Goal: Information Seeking & Learning: Learn about a topic

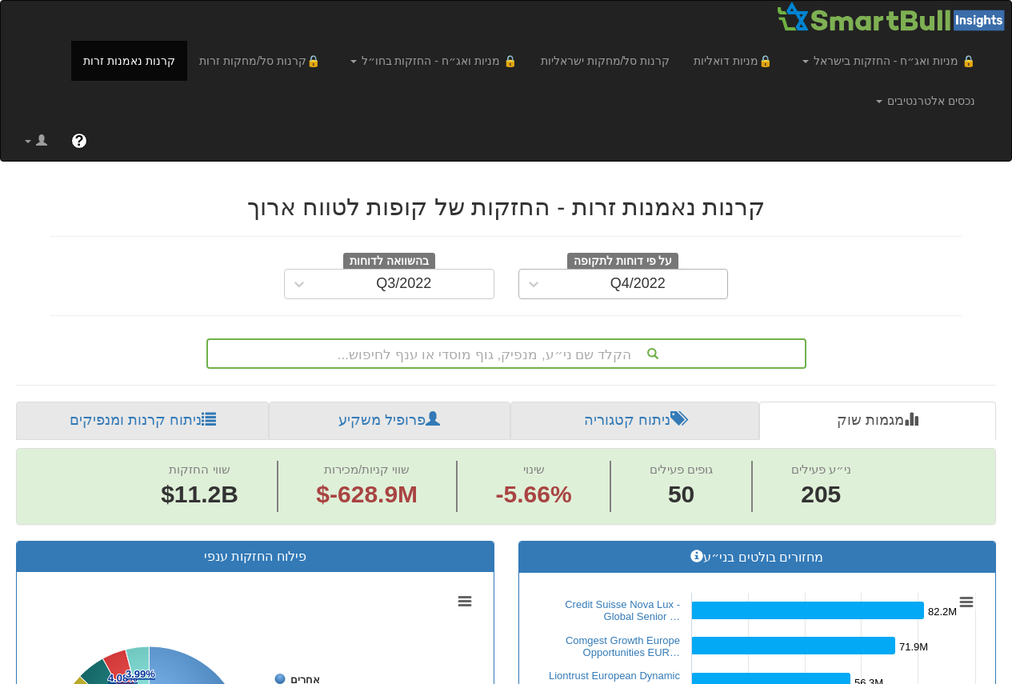
drag, startPoint x: 635, startPoint y: 290, endPoint x: 639, endPoint y: 278, distance: 12.4
click at [636, 290] on div "Q4/2022" at bounding box center [638, 284] width 55 height 16
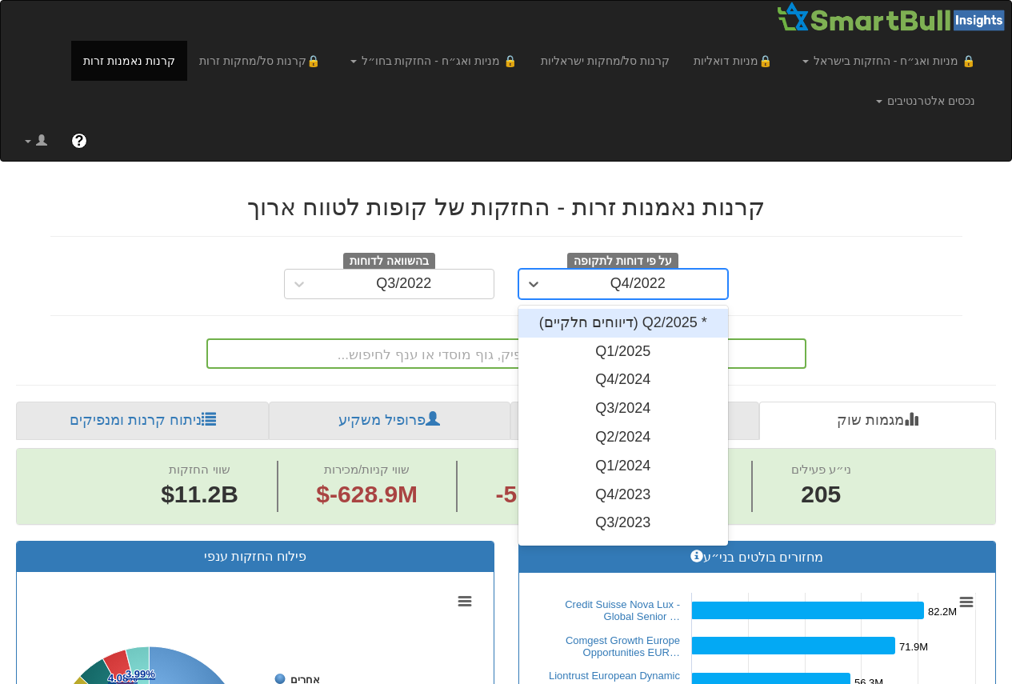
click at [646, 317] on div "* Q2/2025 (דיווחים חלקיים)" at bounding box center [624, 323] width 210 height 29
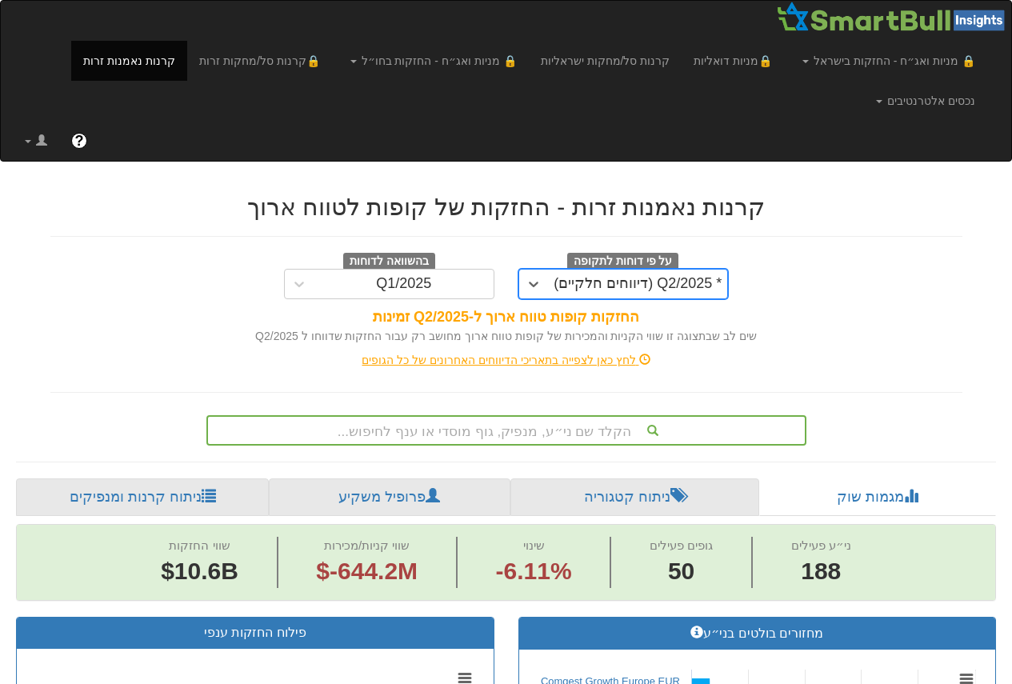
scroll to position [0, 3208]
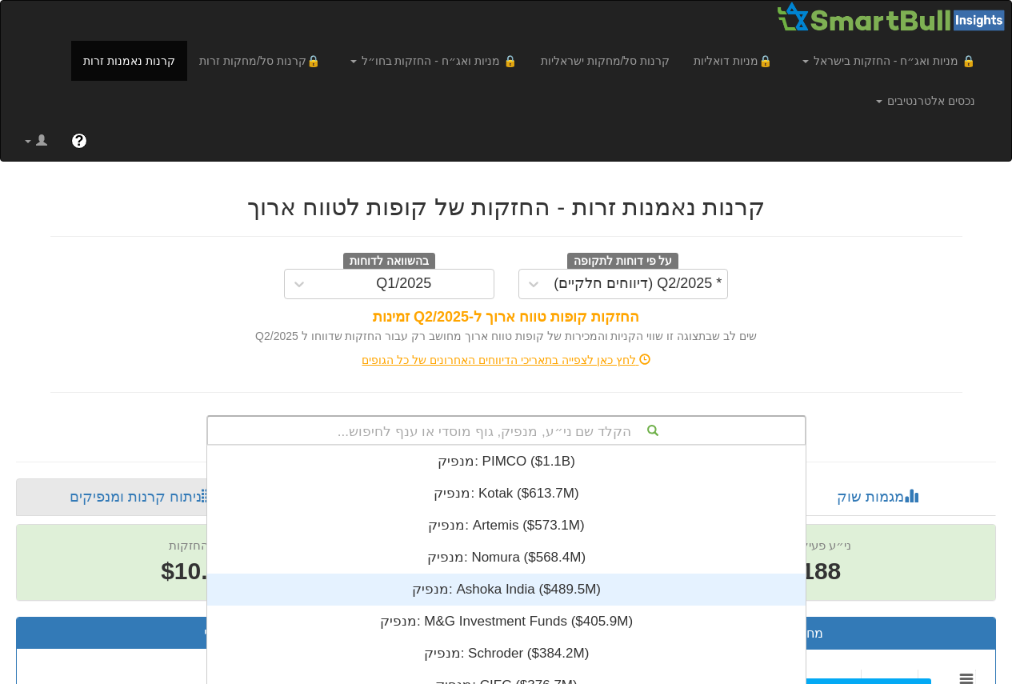
click at [571, 428] on div "הקלד שם ני״ע, מנפיק, גוף מוסדי או ענף לחיפוש... מנפיק: ‎PIMCO ‎($1.1B)‏ מנפיק: …" at bounding box center [506, 430] width 600 height 30
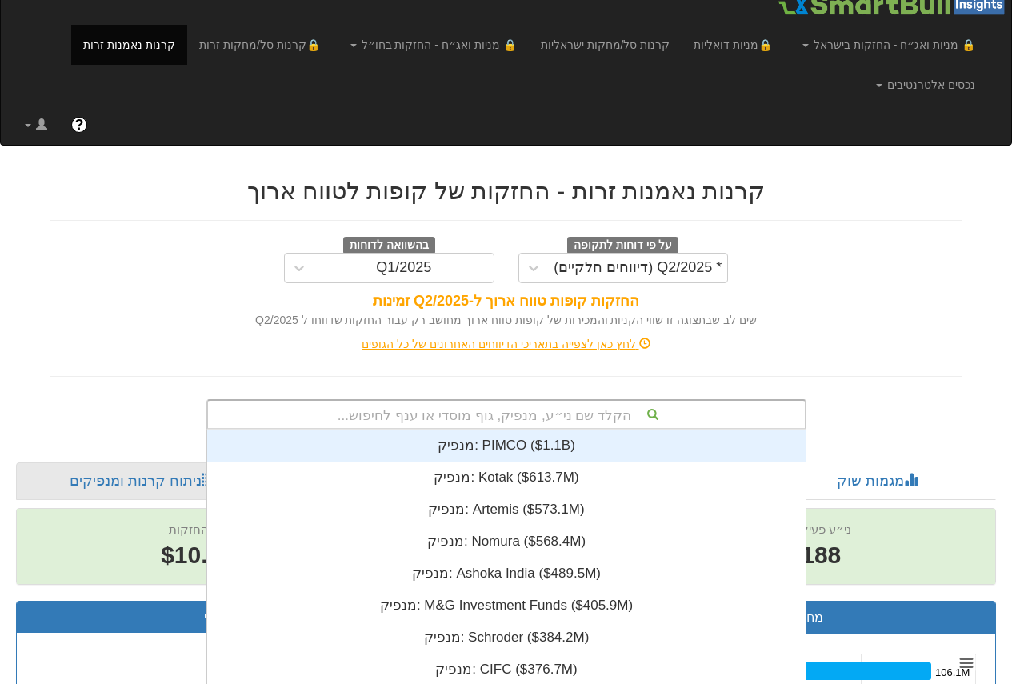
scroll to position [0, 0]
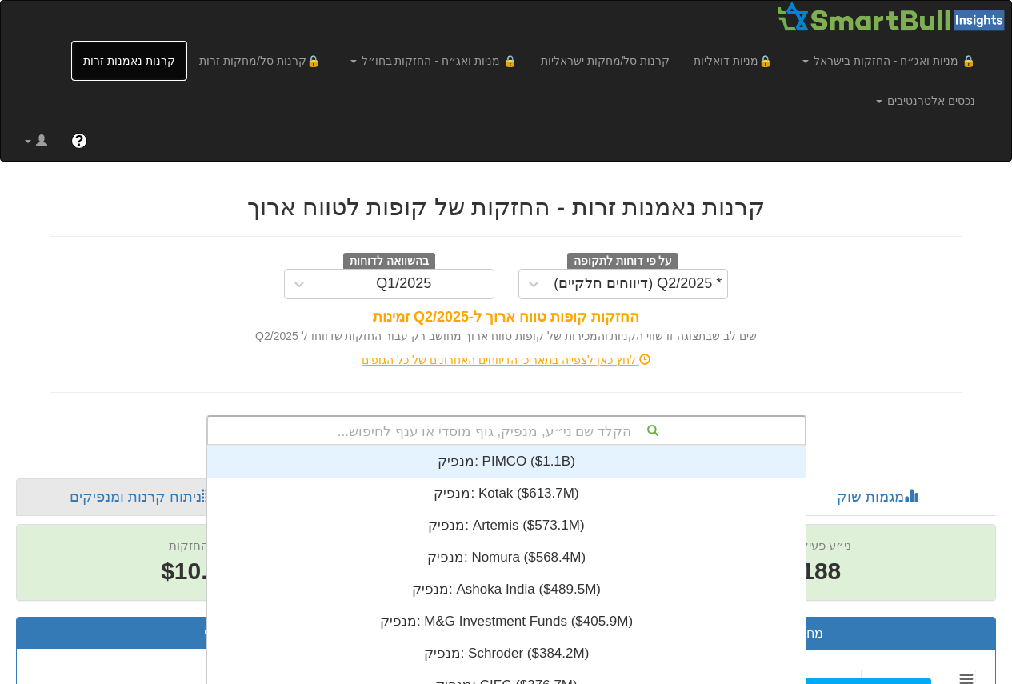
click at [187, 64] on link "קרנות נאמנות זרות" at bounding box center [129, 61] width 116 height 40
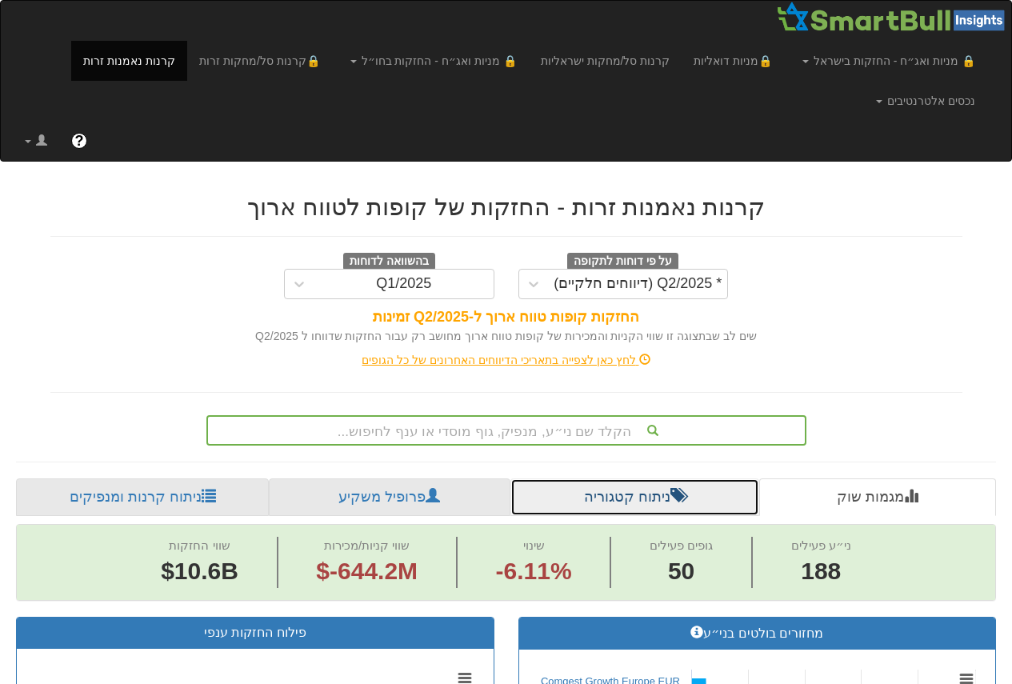
click at [606, 501] on link "ניתוח קטגוריה" at bounding box center [635, 498] width 249 height 38
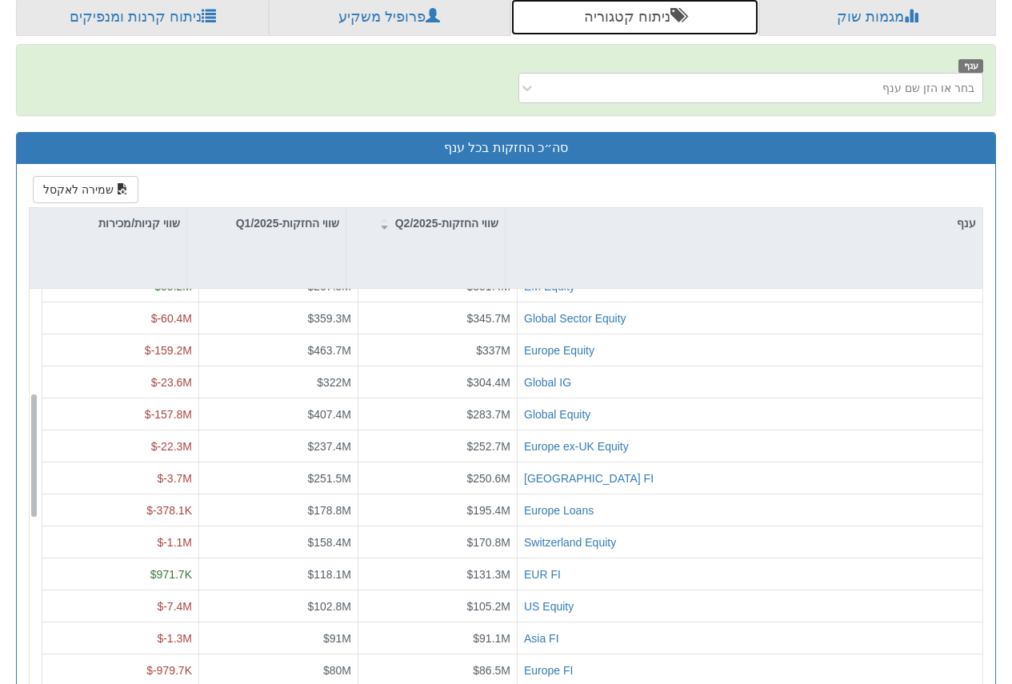
scroll to position [400, 0]
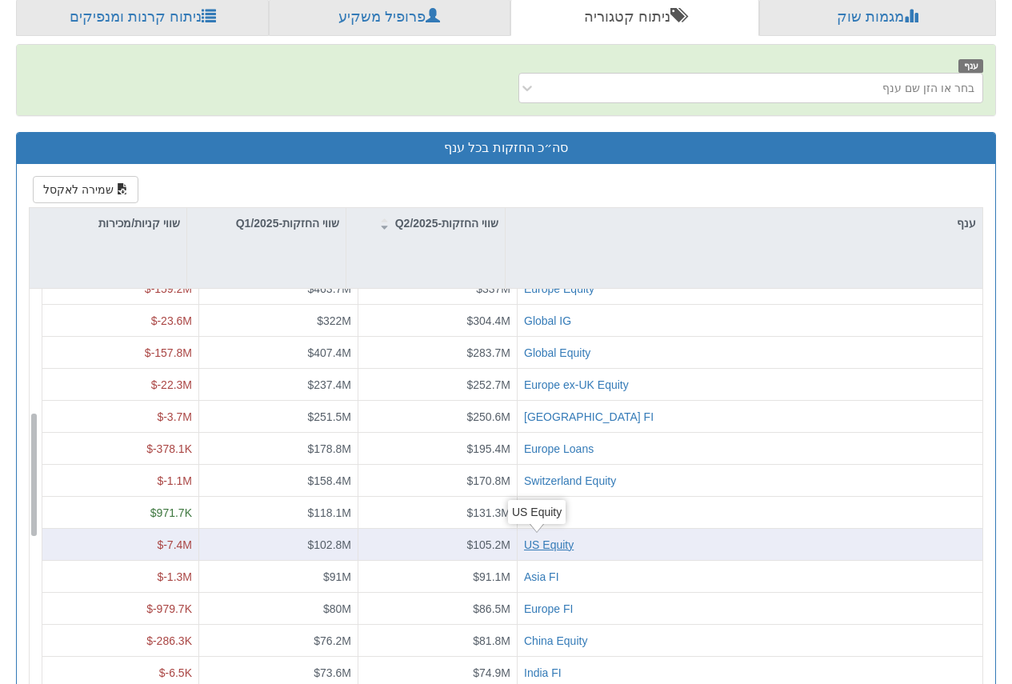
click at [540, 545] on div "US Equity" at bounding box center [549, 544] width 50 height 16
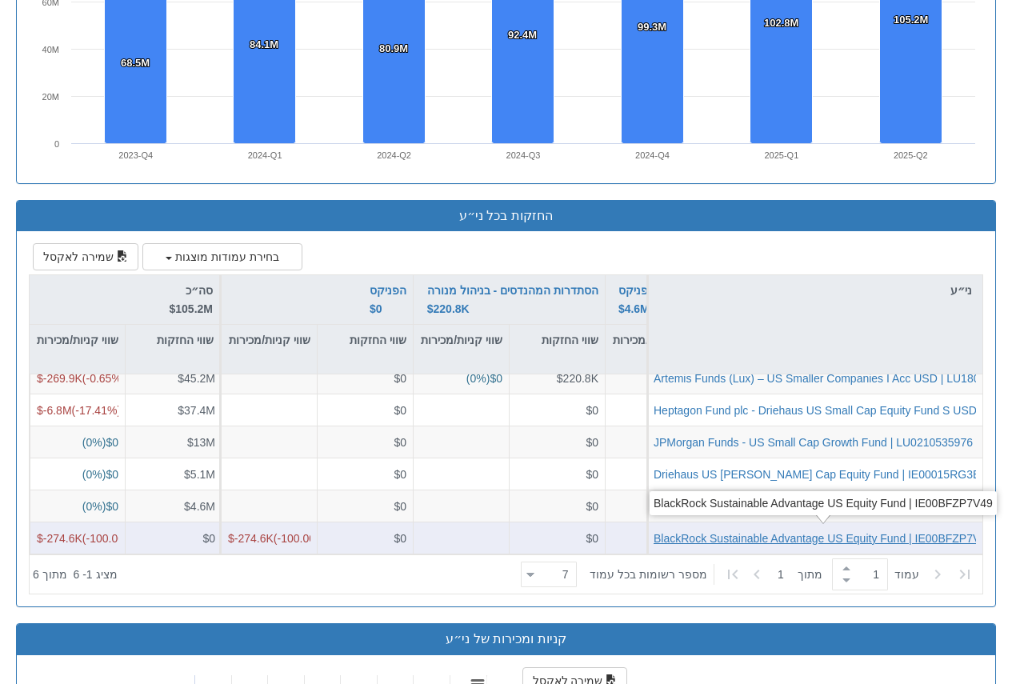
scroll to position [1360, 0]
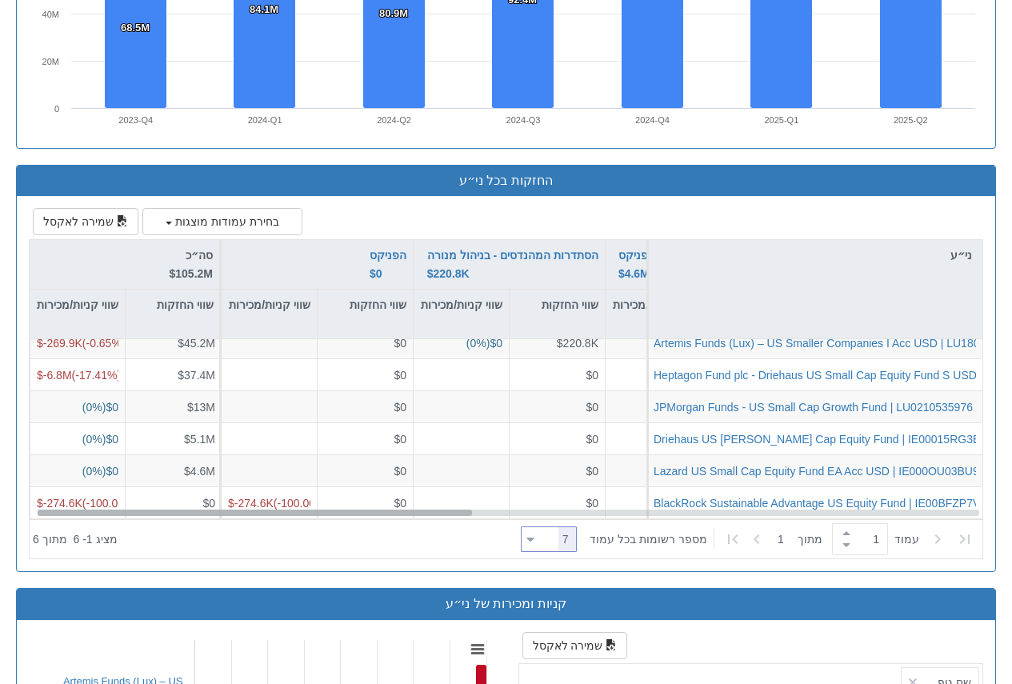
click at [535, 531] on div at bounding box center [531, 540] width 8 height 22
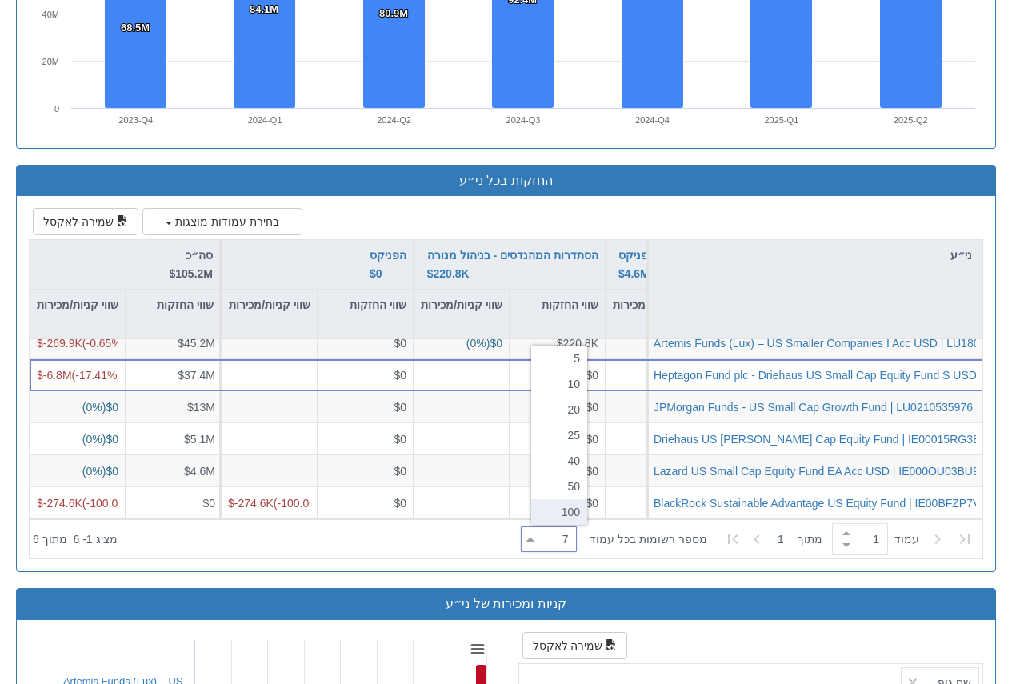
click at [564, 521] on div "100" at bounding box center [559, 512] width 56 height 26
type input "100"
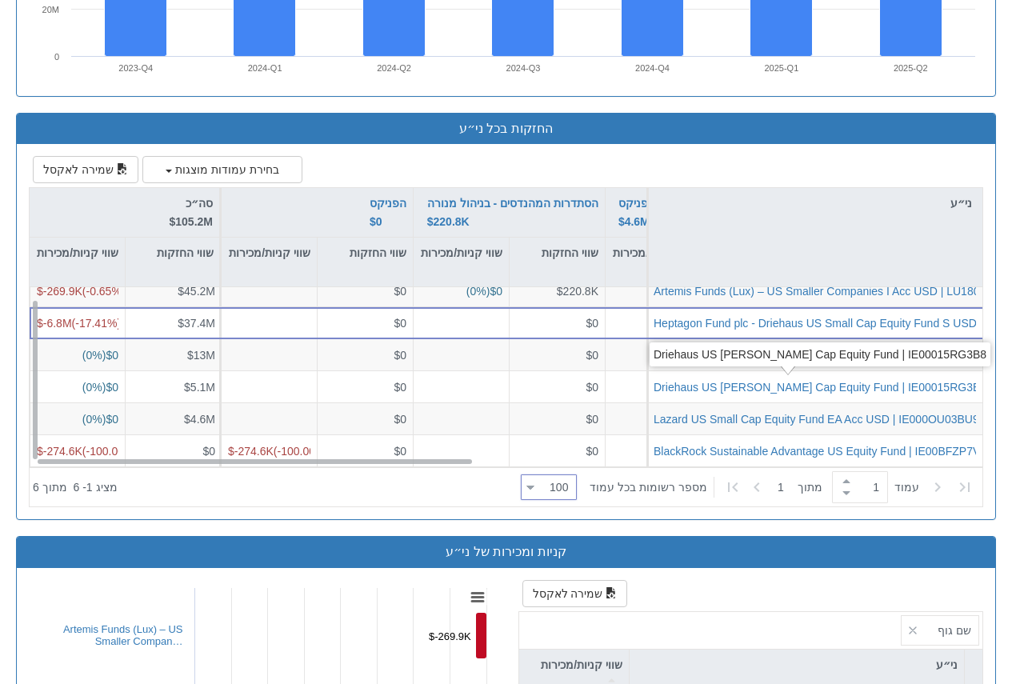
scroll to position [1440, 0]
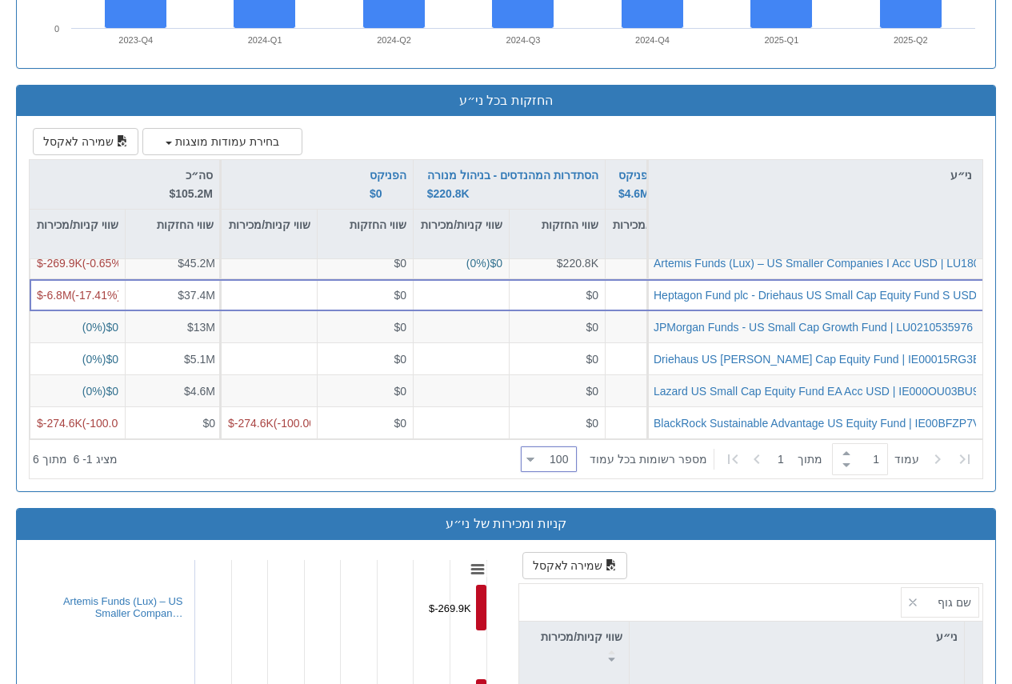
click at [868, 467] on input "1" at bounding box center [868, 459] width 26 height 30
click at [845, 467] on span at bounding box center [847, 465] width 18 height 12
click at [845, 452] on span at bounding box center [847, 453] width 18 height 12
click at [803, 478] on div "‏עמוד 1 ‏ מתוך 1 ‏מספר רשומות בכל עמוד 100 100 ‏מציג 1 - 6 ‏ מתוך 6" at bounding box center [506, 458] width 953 height 39
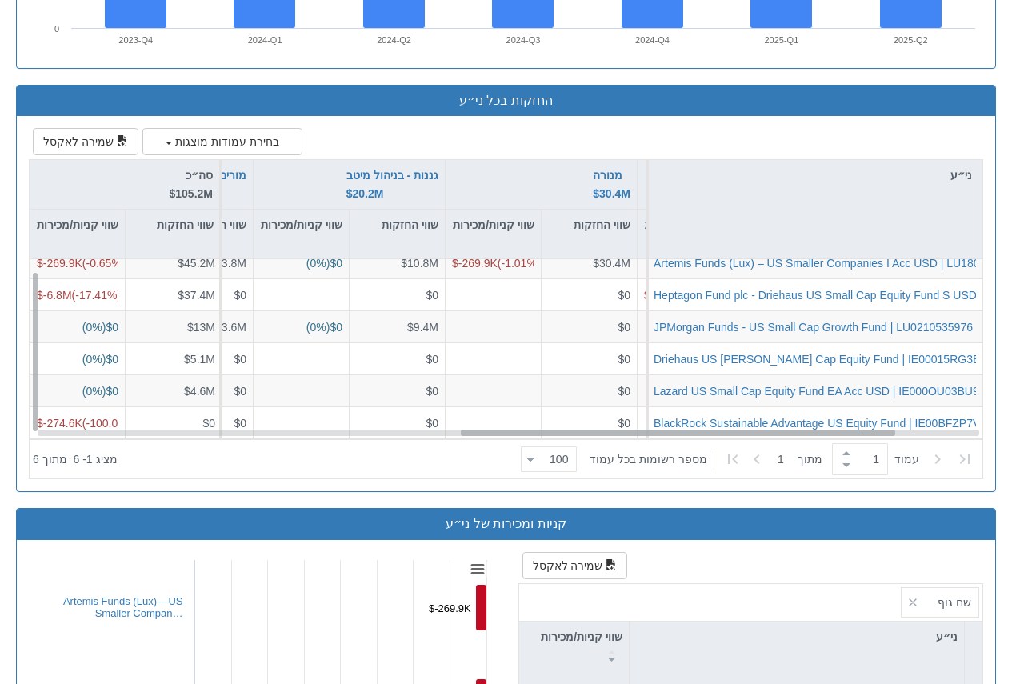
scroll to position [12, 1023]
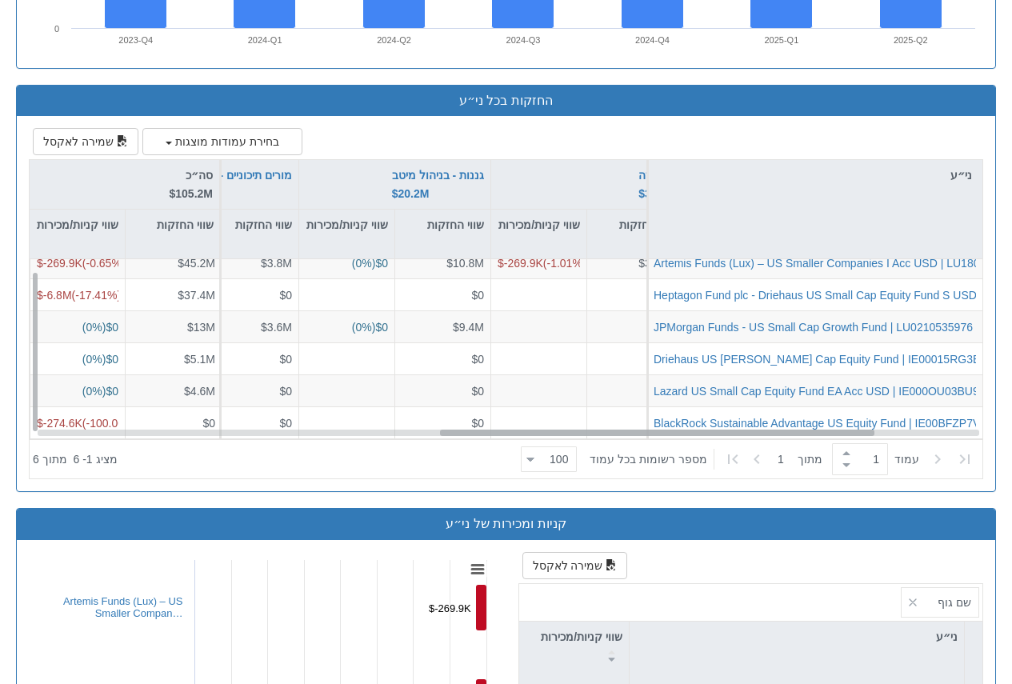
drag, startPoint x: 438, startPoint y: 431, endPoint x: 813, endPoint y: 425, distance: 375.3
click at [839, 435] on div at bounding box center [657, 433] width 435 height 6
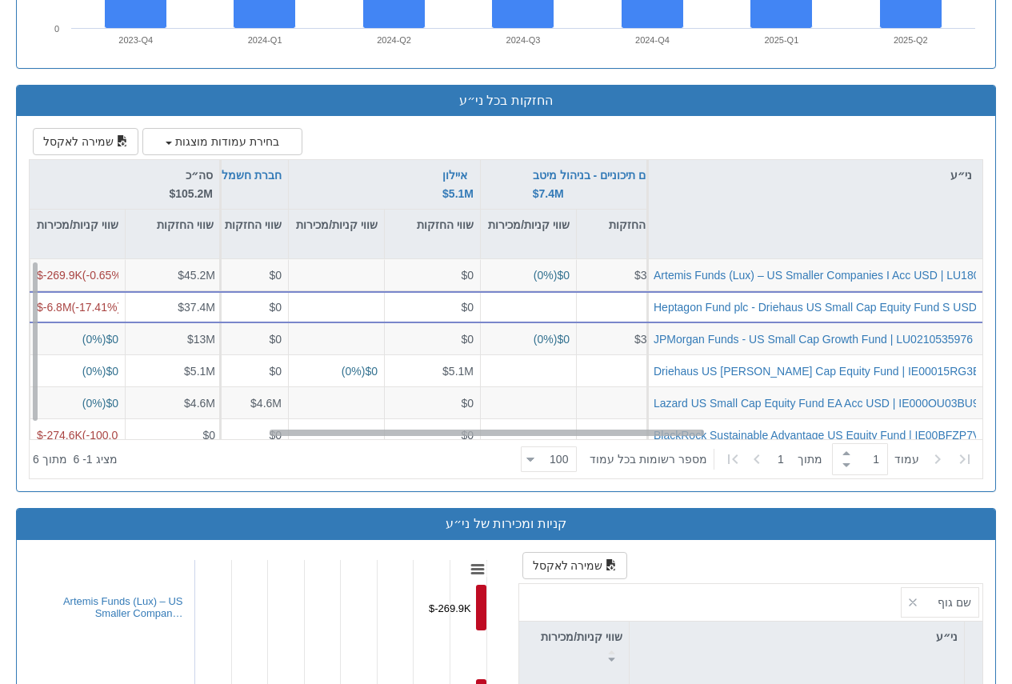
scroll to position [0, 1111]
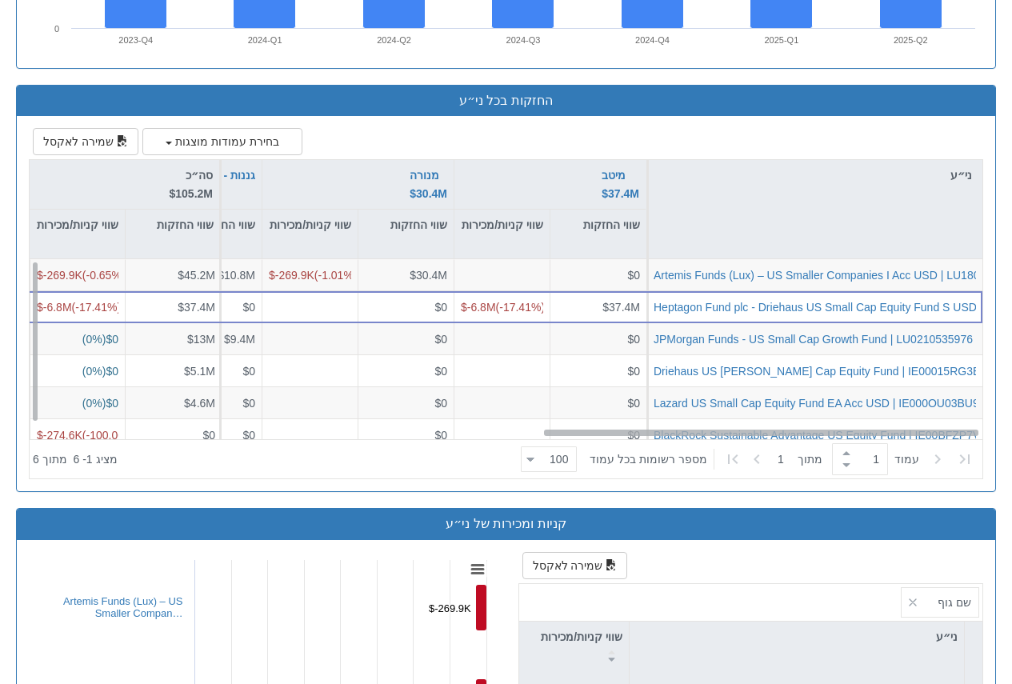
drag, startPoint x: 619, startPoint y: 434, endPoint x: 911, endPoint y: 427, distance: 292.1
click at [911, 427] on div "Artemis Funds (Lux) – US Smaller Companies I Acc USD | LU1805264717 $0 $30.4M $…" at bounding box center [506, 349] width 953 height 180
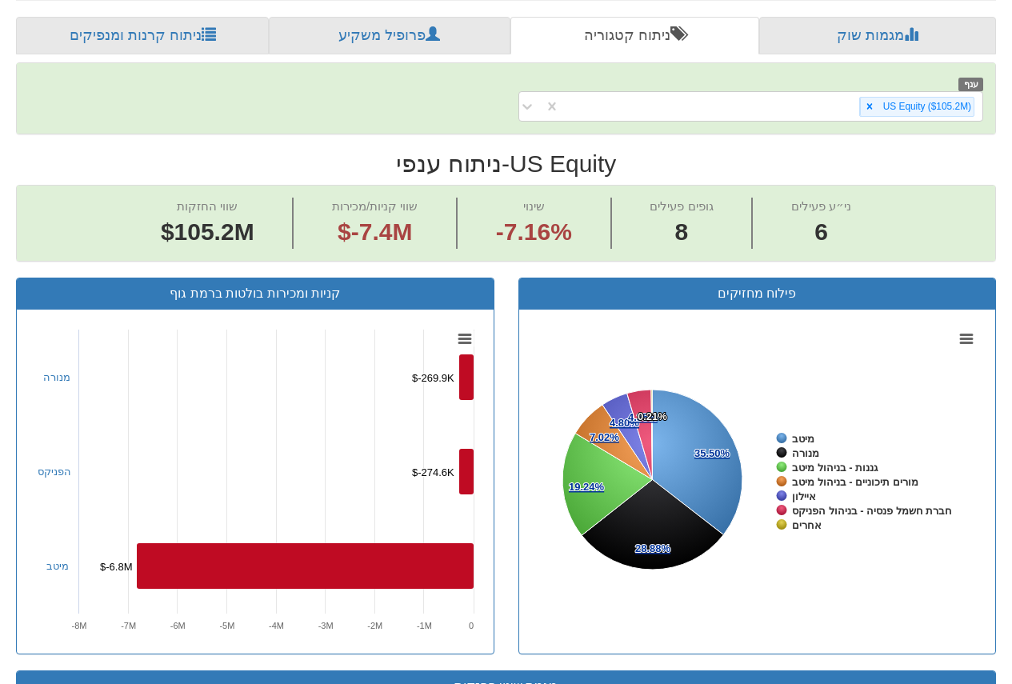
scroll to position [240, 0]
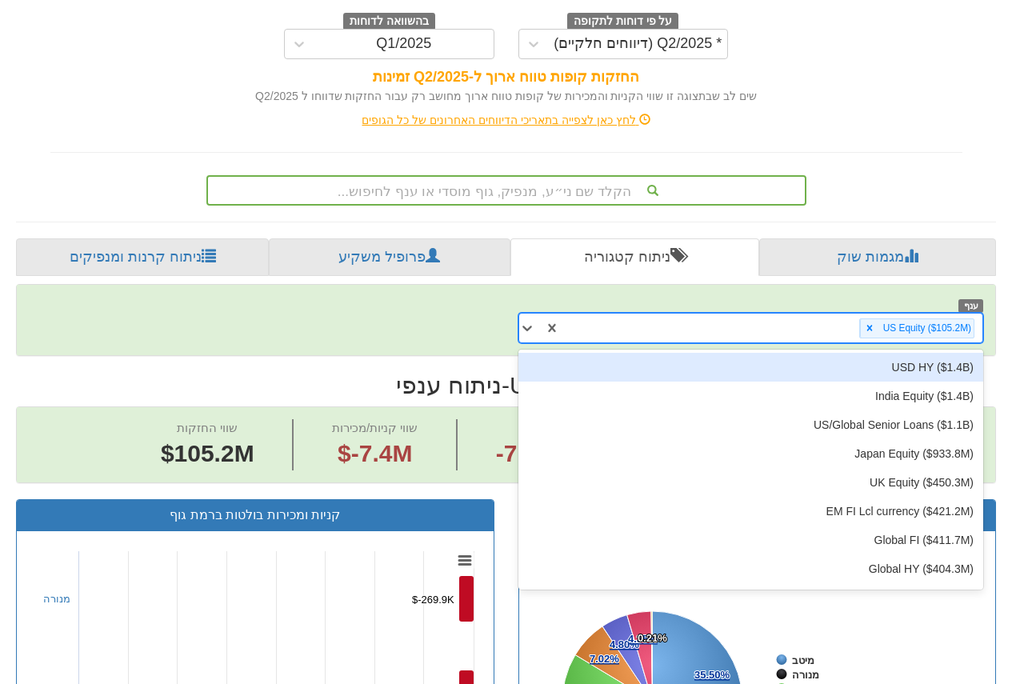
click at [615, 327] on div "US Equity ‎($105.2M‎)‎" at bounding box center [771, 328] width 423 height 26
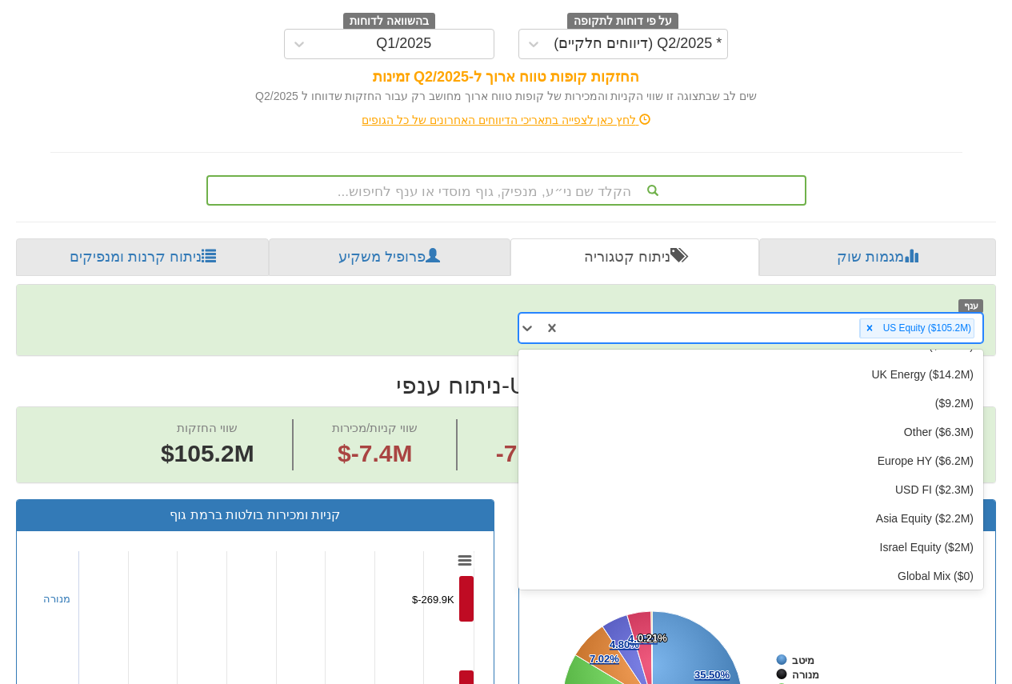
scroll to position [890, 0]
click at [499, 507] on div "קניות ומכירות בולטות ברמת גוף Created with Highcharts 8.2.2 Chart context menu …" at bounding box center [255, 695] width 503 height 393
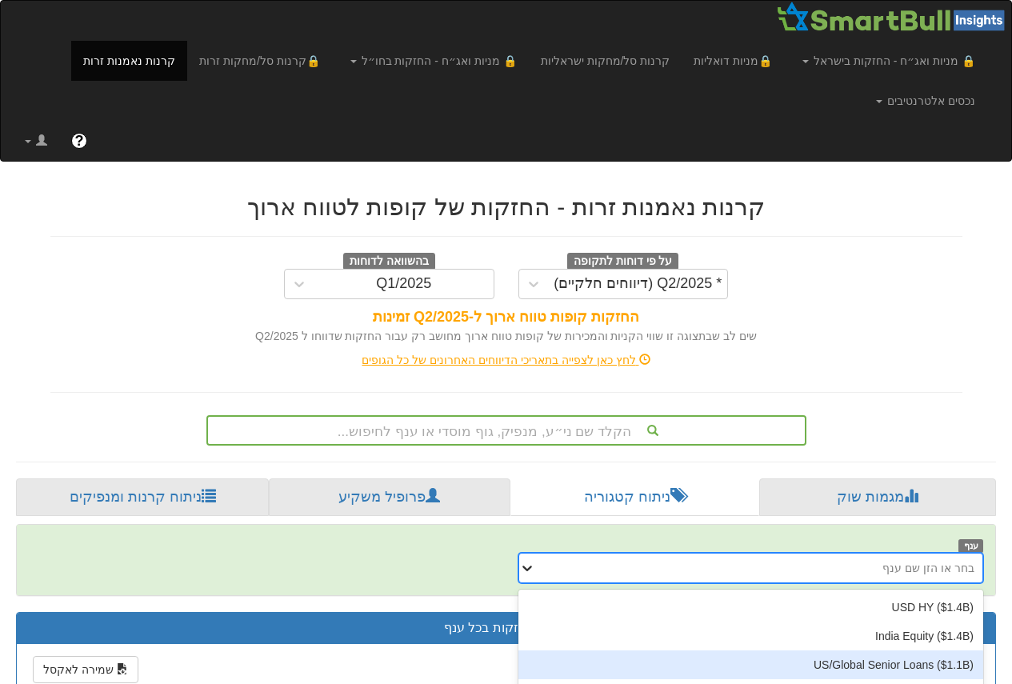
scroll to position [152, 0]
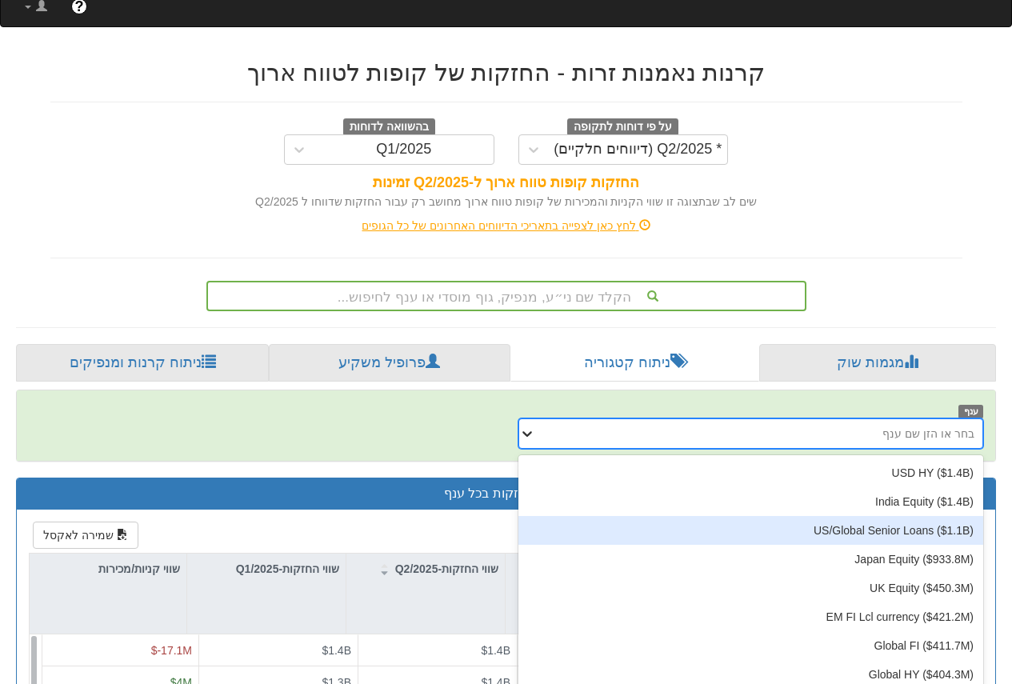
click at [532, 449] on div "option US/Global Senior Loans ‎($1.1B‎)‎ focused, 3 of 40. 40 results available…" at bounding box center [752, 433] width 466 height 30
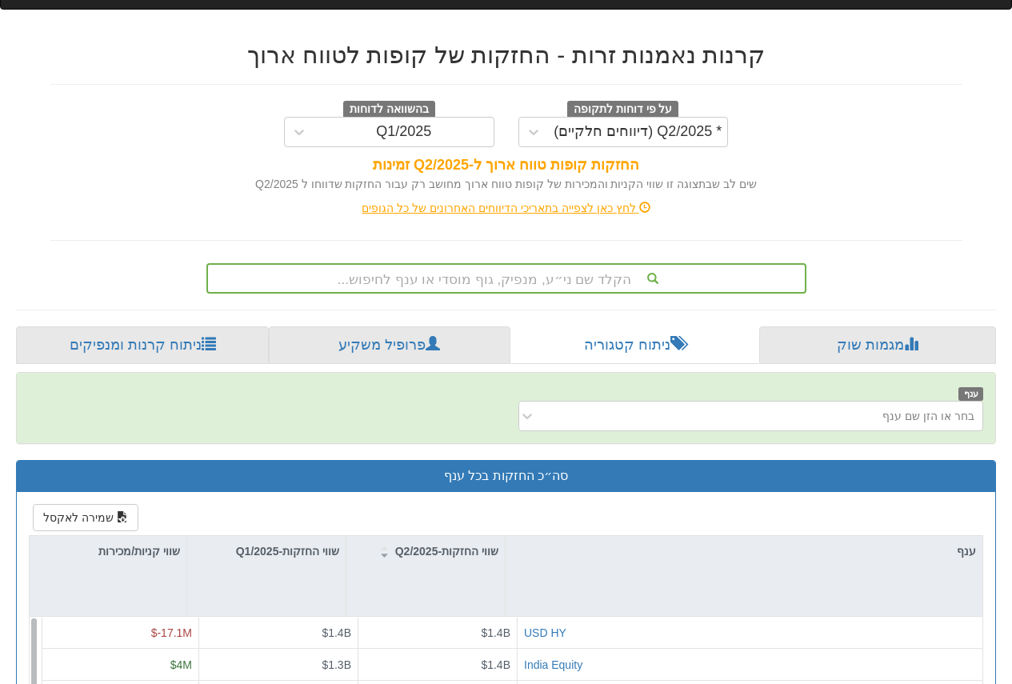
click at [415, 406] on div "ענף בחר או הזן שם ענף" at bounding box center [506, 408] width 979 height 46
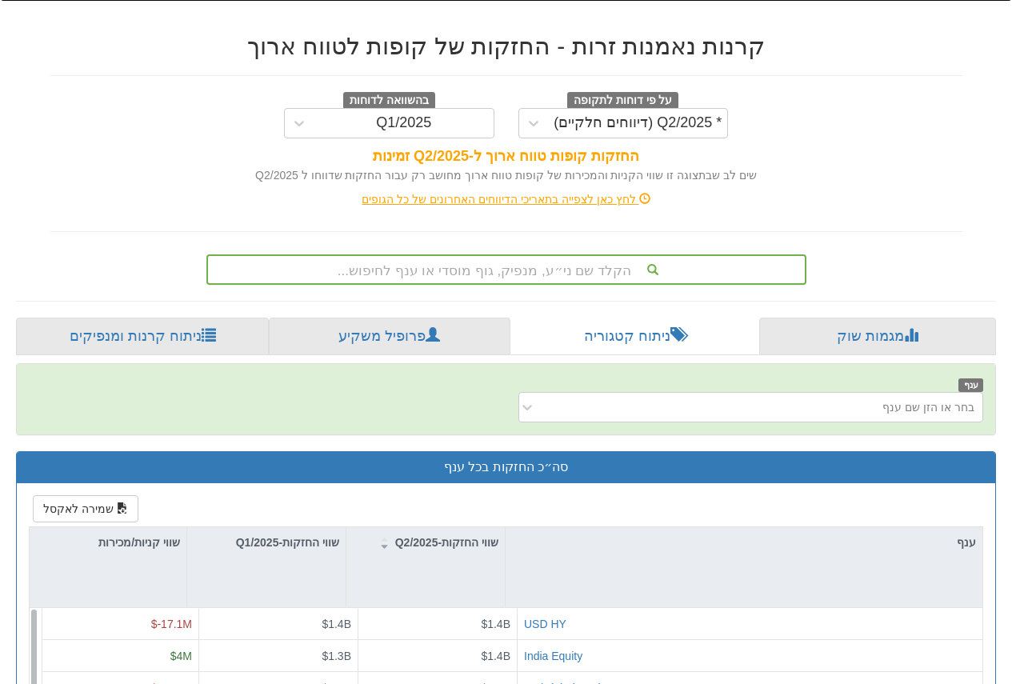
click at [507, 281] on div "הקלד שם ני״ע, מנפיק, גוף מוסדי או ענף לחיפוש..." at bounding box center [506, 269] width 597 height 27
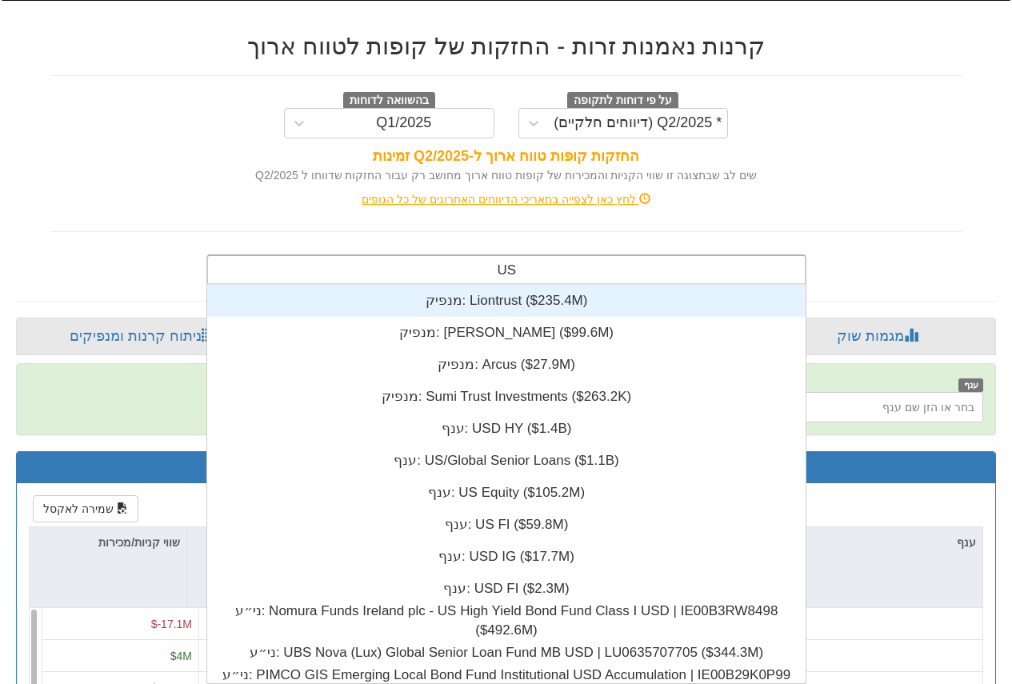
scroll to position [398, 0]
type input "U"
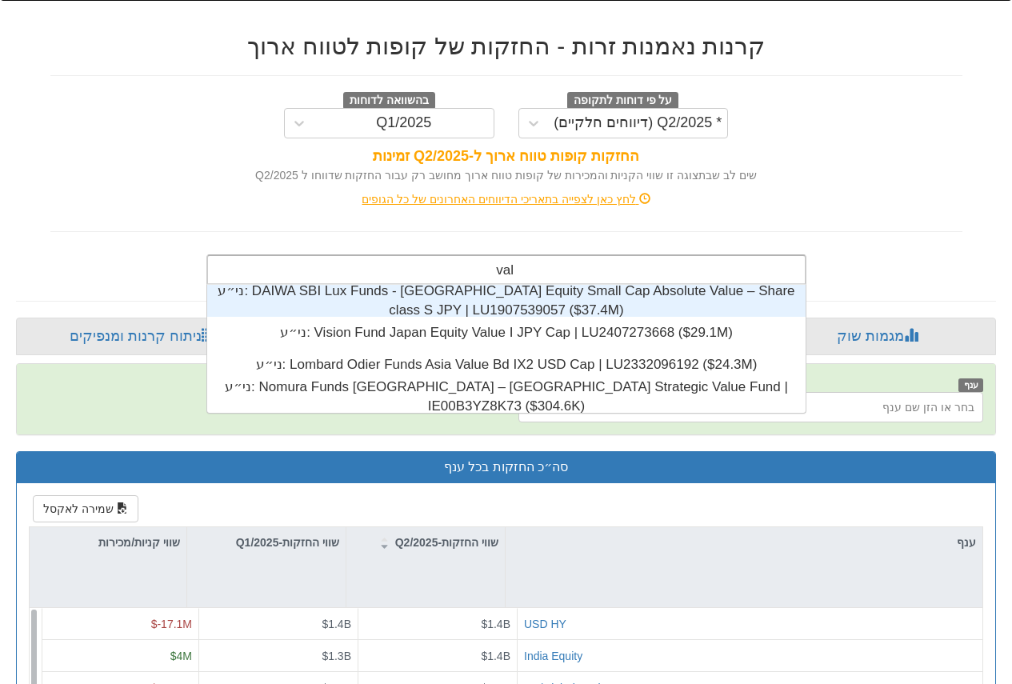
scroll to position [128, 0]
type input "val"
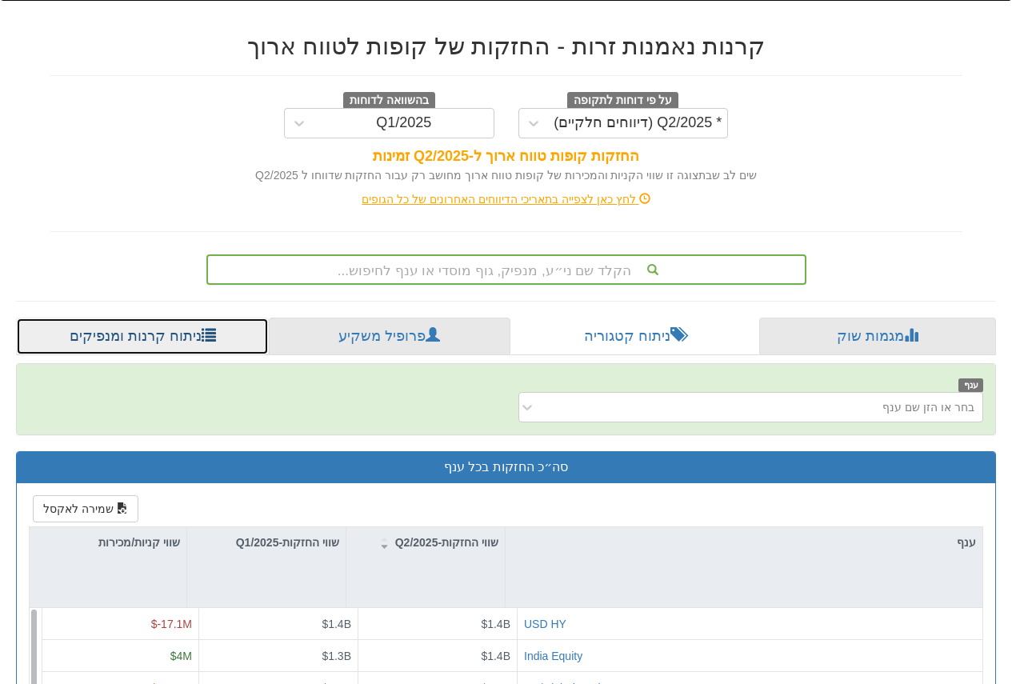
click at [167, 337] on link "ניתוח קרנות ומנפיקים" at bounding box center [142, 337] width 253 height 38
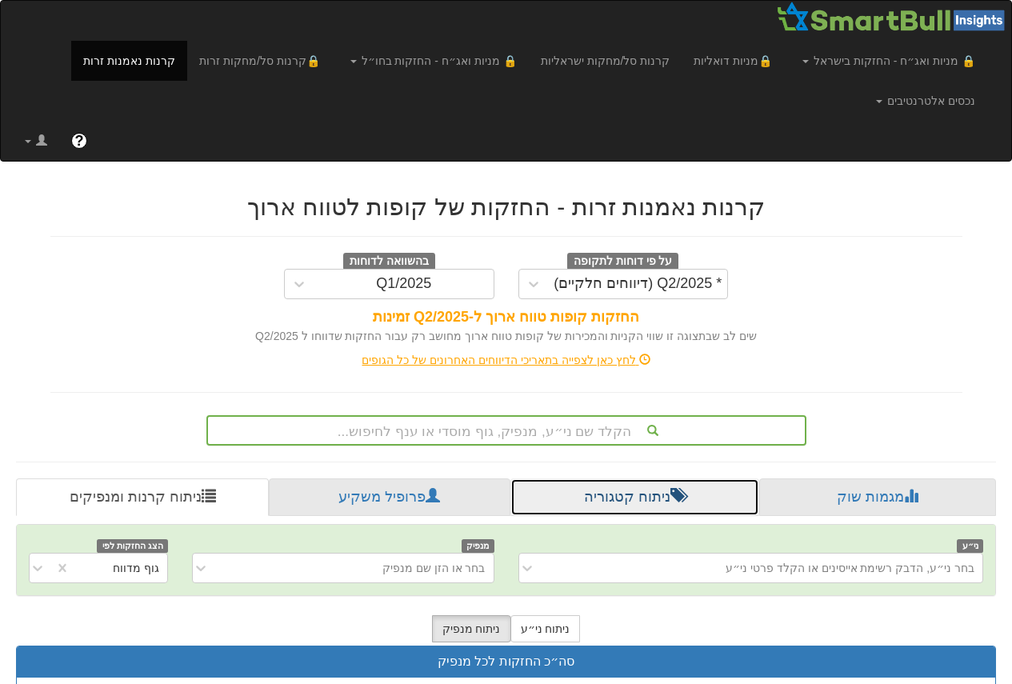
click at [661, 492] on link "ניתוח קטגוריה" at bounding box center [635, 498] width 249 height 38
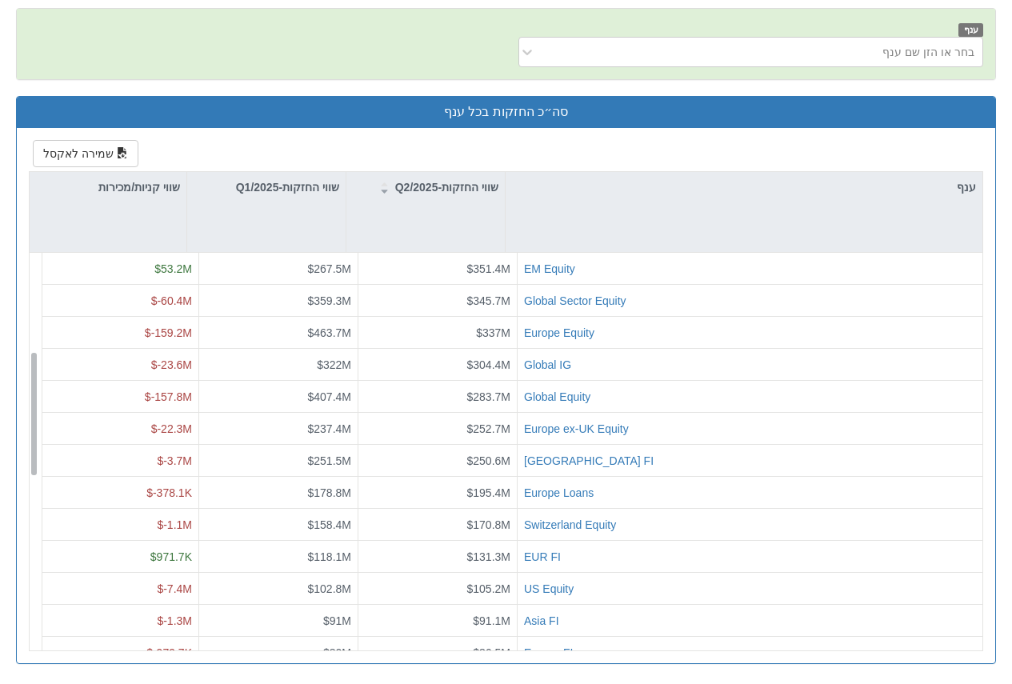
scroll to position [400, 0]
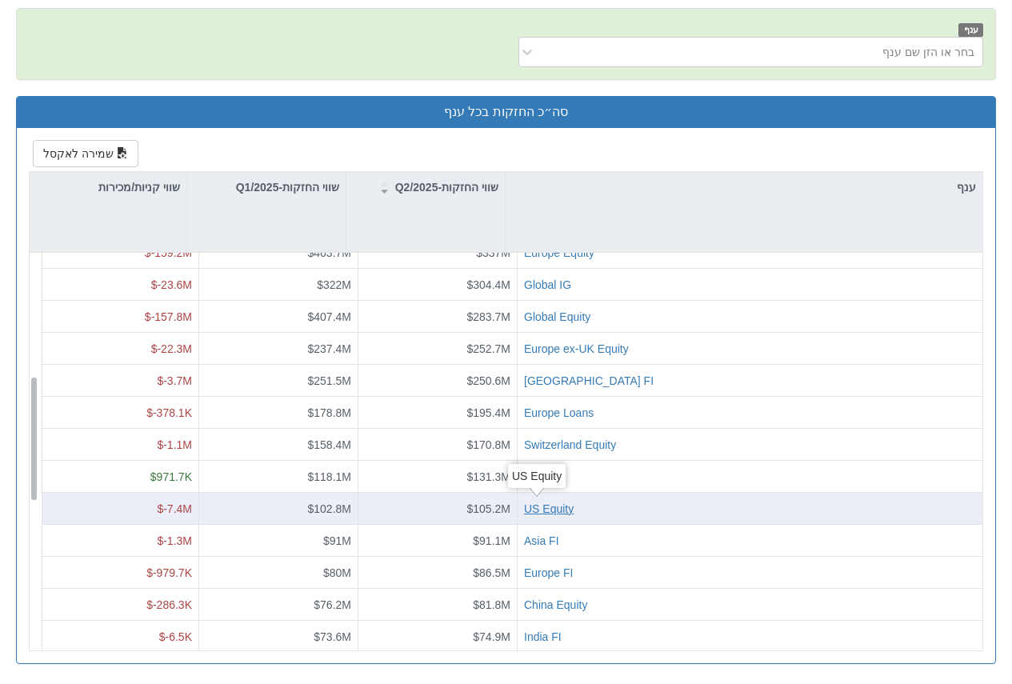
click at [543, 511] on div "US Equity" at bounding box center [549, 508] width 50 height 16
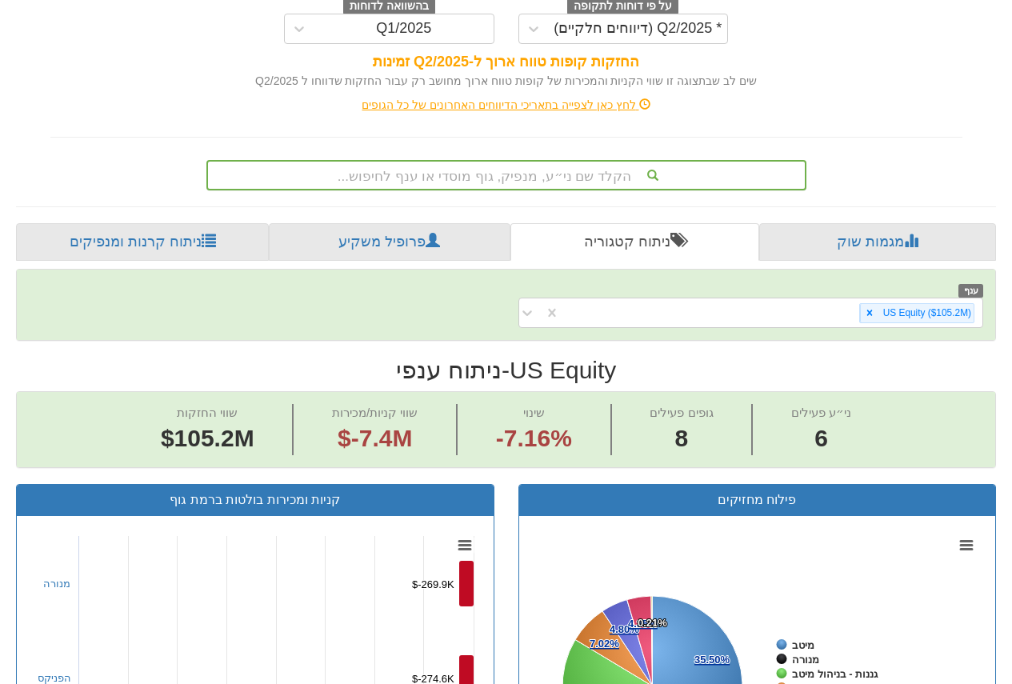
scroll to position [240, 0]
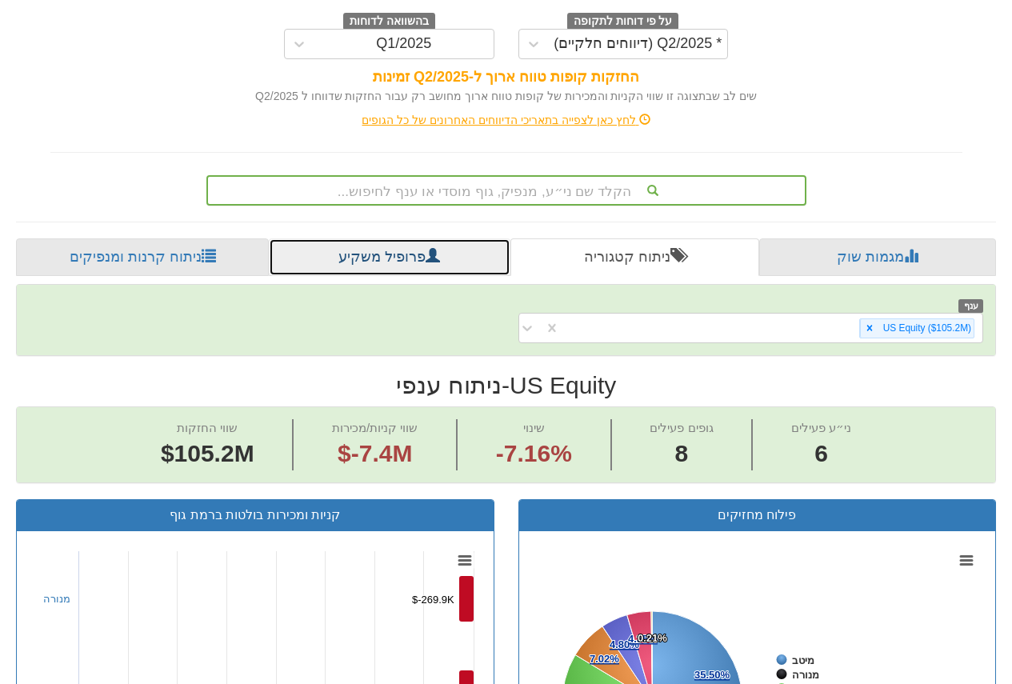
click at [420, 263] on link "פרופיל משקיע" at bounding box center [389, 257] width 241 height 38
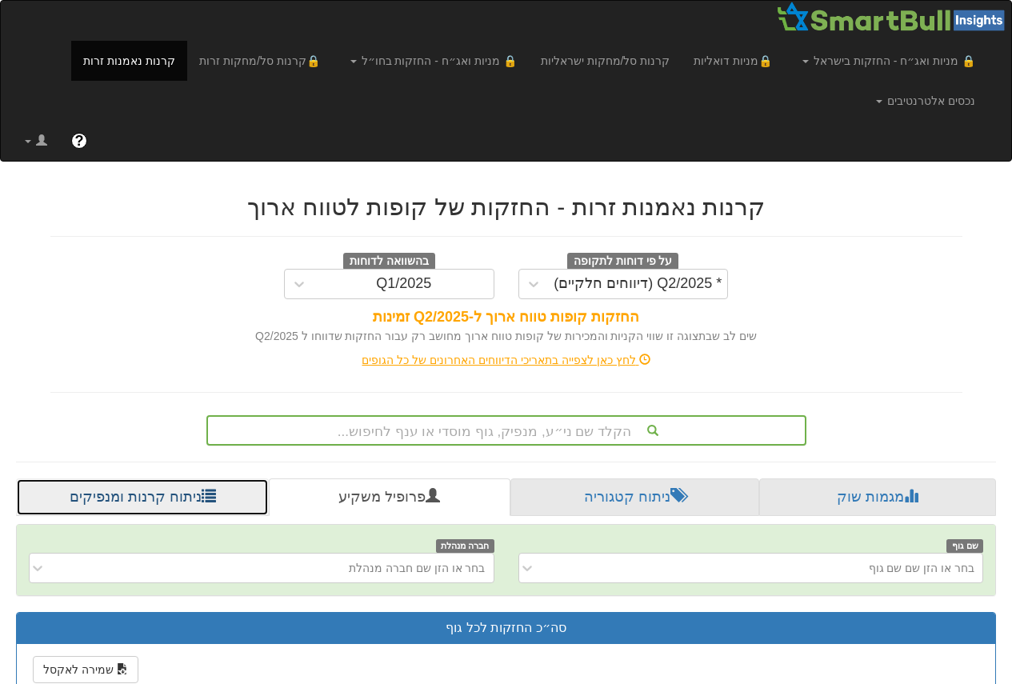
click at [130, 485] on link "ניתוח קרנות ומנפיקים" at bounding box center [142, 498] width 253 height 38
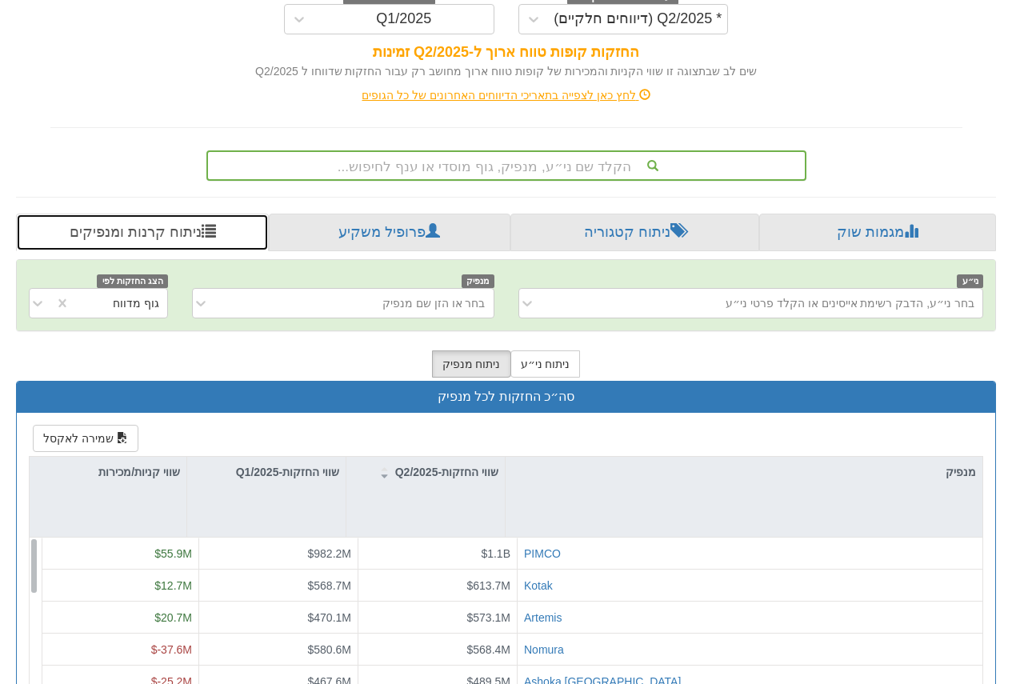
scroll to position [320, 0]
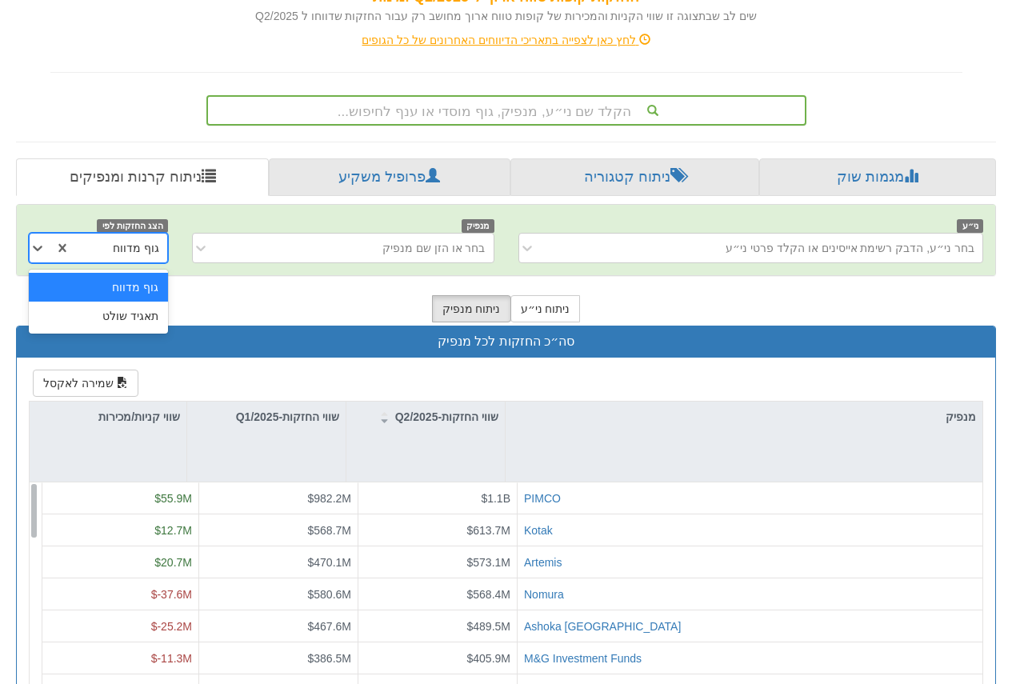
click at [124, 252] on div "גוף מדווח" at bounding box center [136, 248] width 46 height 16
click at [247, 238] on div "בחר או הזן שם מנפיק" at bounding box center [356, 248] width 276 height 26
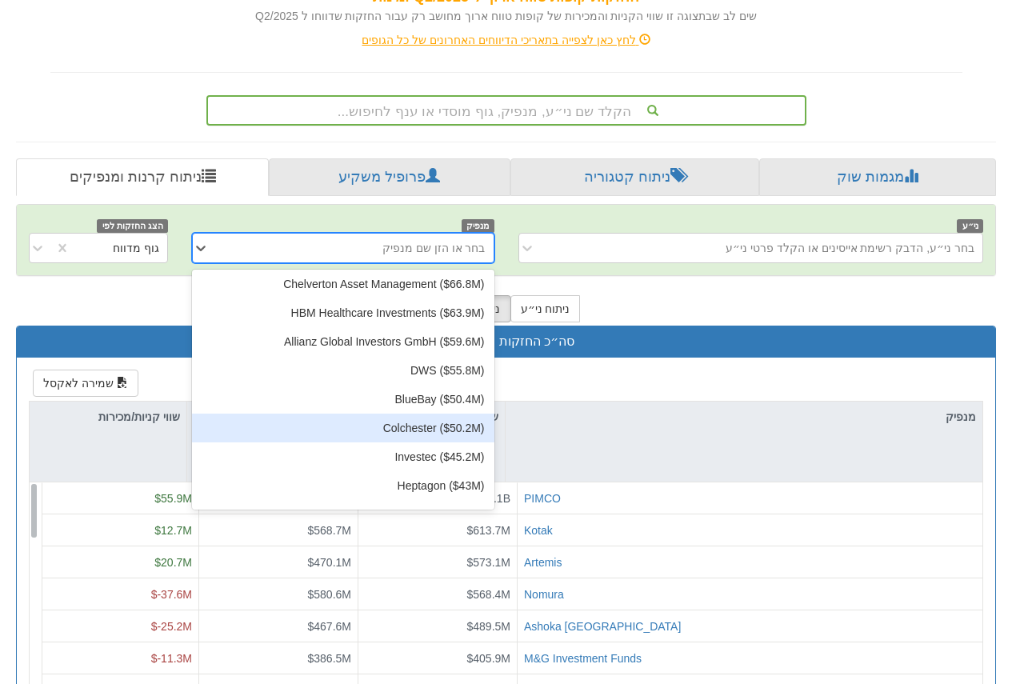
scroll to position [1120, 0]
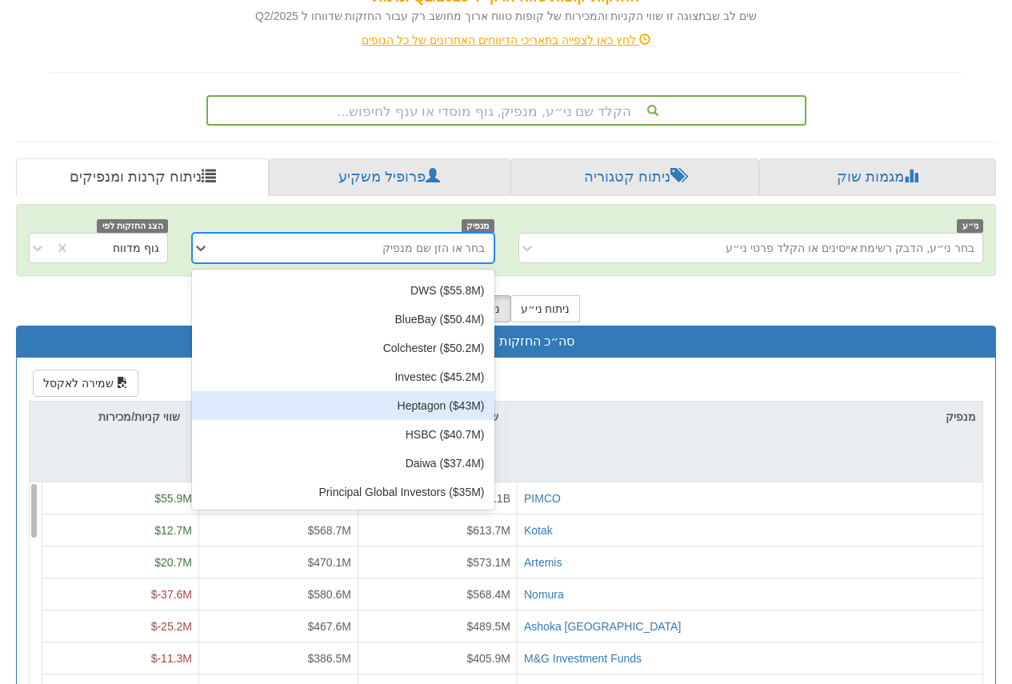
click at [420, 402] on div "Heptagon ‎($43M‎)‎" at bounding box center [343, 405] width 302 height 29
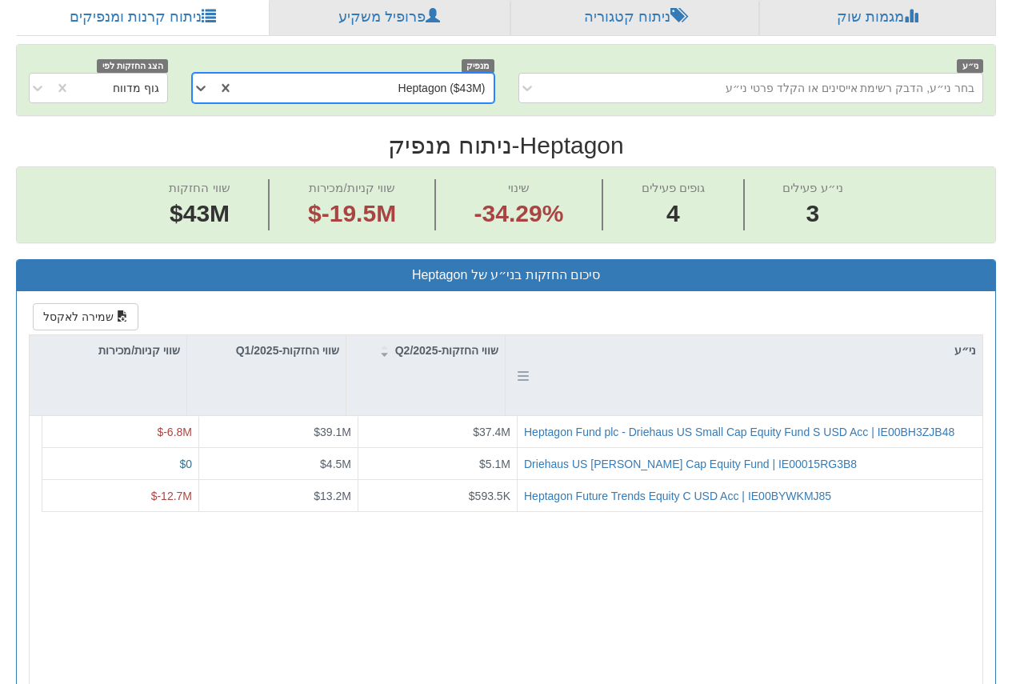
scroll to position [0, 151]
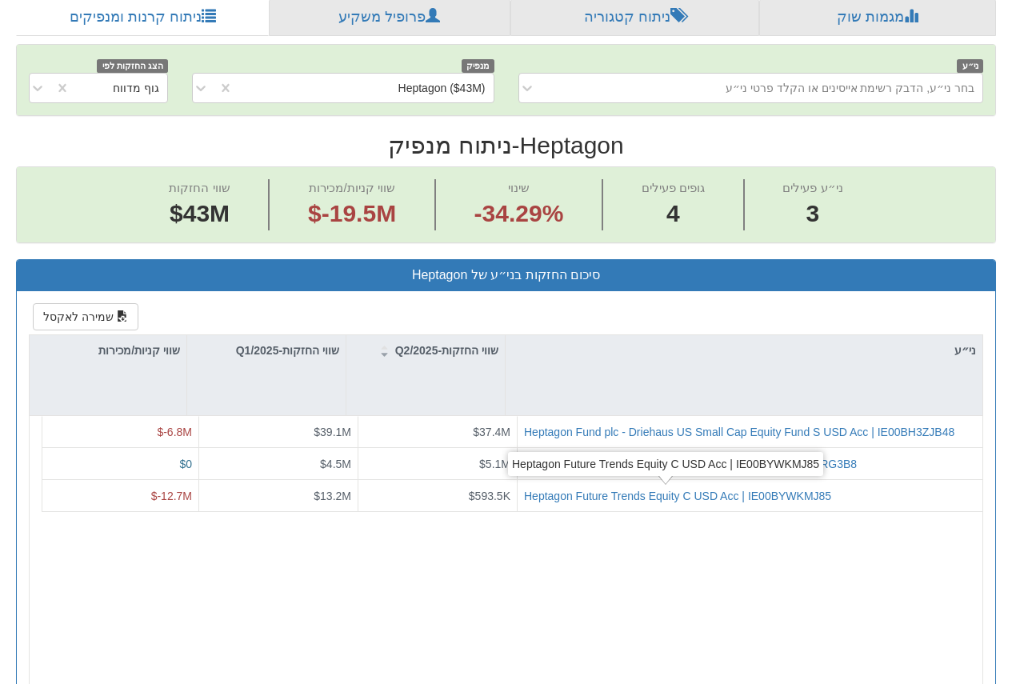
click at [676, 468] on div "Heptagon Future Trends Equity C USD Acc | IE00BYWKMJ85" at bounding box center [665, 464] width 315 height 24
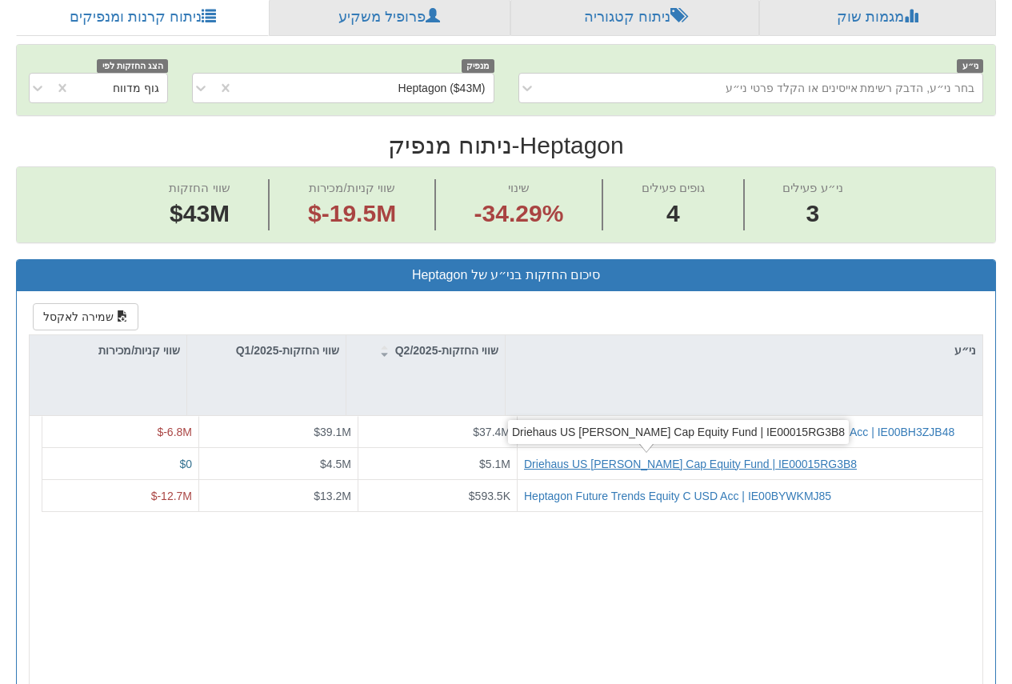
click at [757, 464] on div "Driehaus US [PERSON_NAME] Cap Equity Fund | IE00015RG3B8" at bounding box center [690, 464] width 333 height 16
